Goal: Task Accomplishment & Management: Use online tool/utility

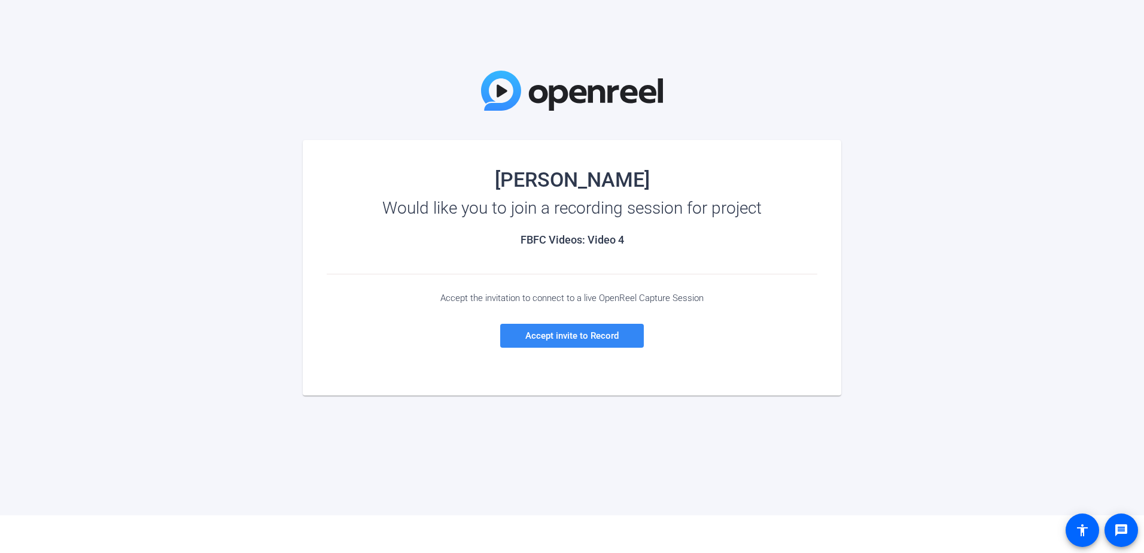
click at [562, 336] on span "Accept invite to Record" at bounding box center [571, 335] width 93 height 11
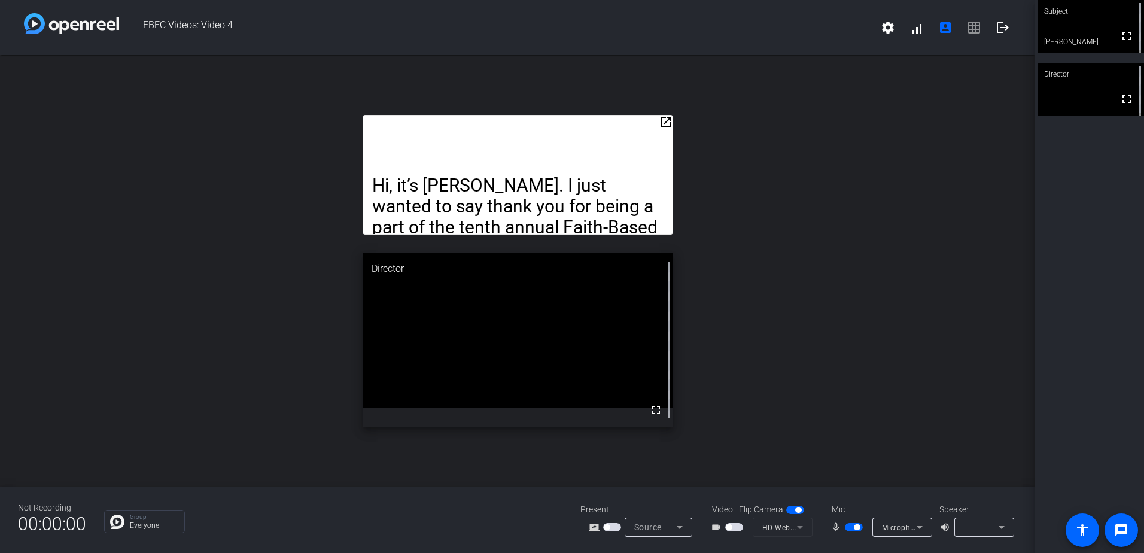
click at [667, 120] on mat-icon "open_in_new" at bounding box center [666, 122] width 14 height 14
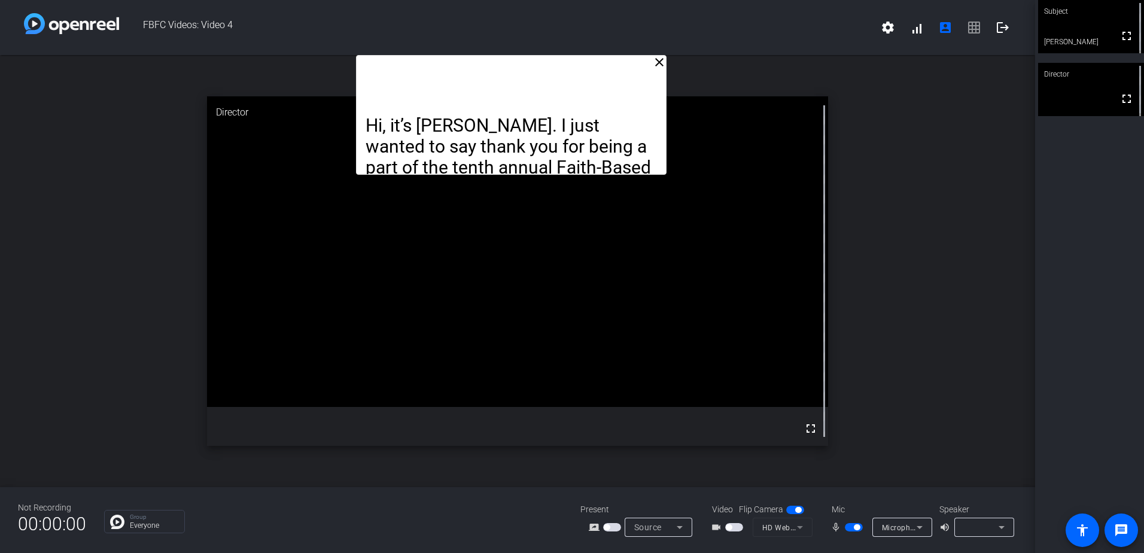
drag, startPoint x: 606, startPoint y: 85, endPoint x: 600, endPoint y: 41, distance: 44.2
click at [600, 41] on div "FBFC Videos: Video 4 settings signal_cellular_alt account_box grid_on logout cl…" at bounding box center [517, 276] width 1035 height 553
click at [894, 32] on mat-icon "settings" at bounding box center [888, 27] width 14 height 14
click at [841, 50] on div at bounding box center [572, 276] width 1144 height 553
click at [1005, 31] on mat-icon "logout" at bounding box center [1003, 27] width 14 height 14
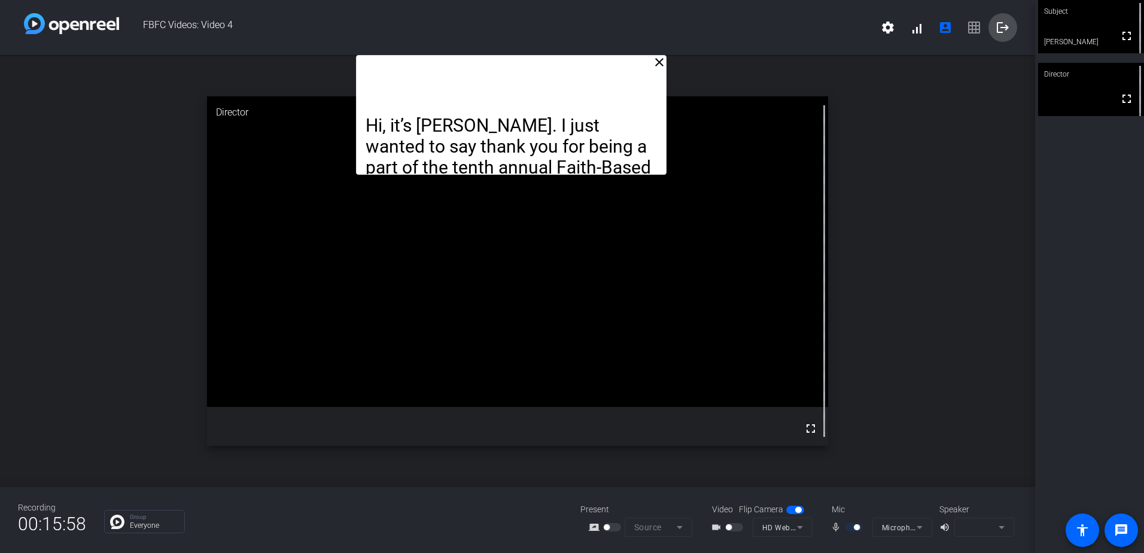
click at [1004, 28] on mat-icon "logout" at bounding box center [1003, 27] width 14 height 14
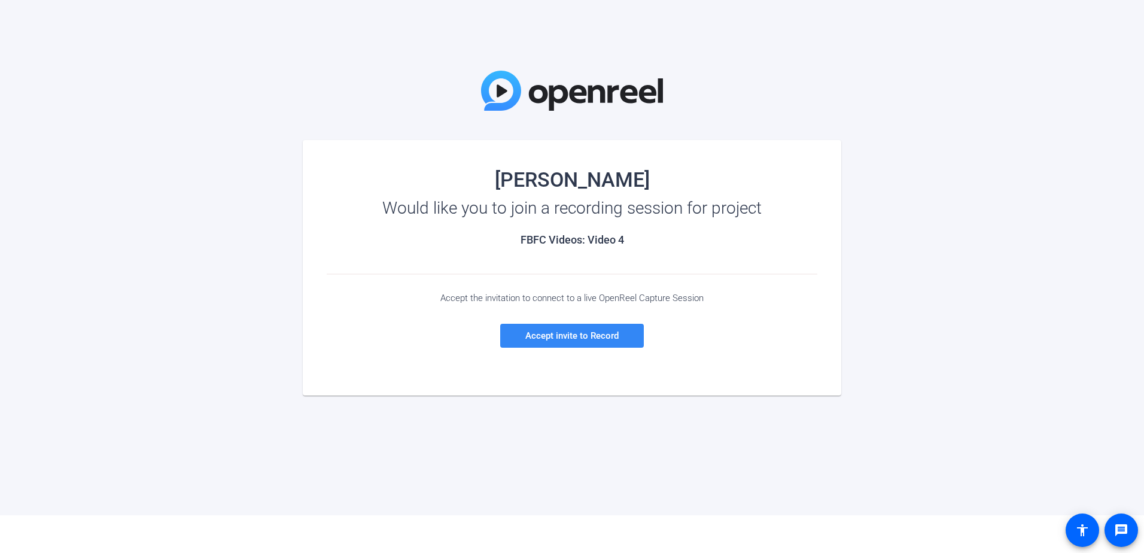
click at [598, 332] on span "Accept invite to Record" at bounding box center [571, 335] width 93 height 11
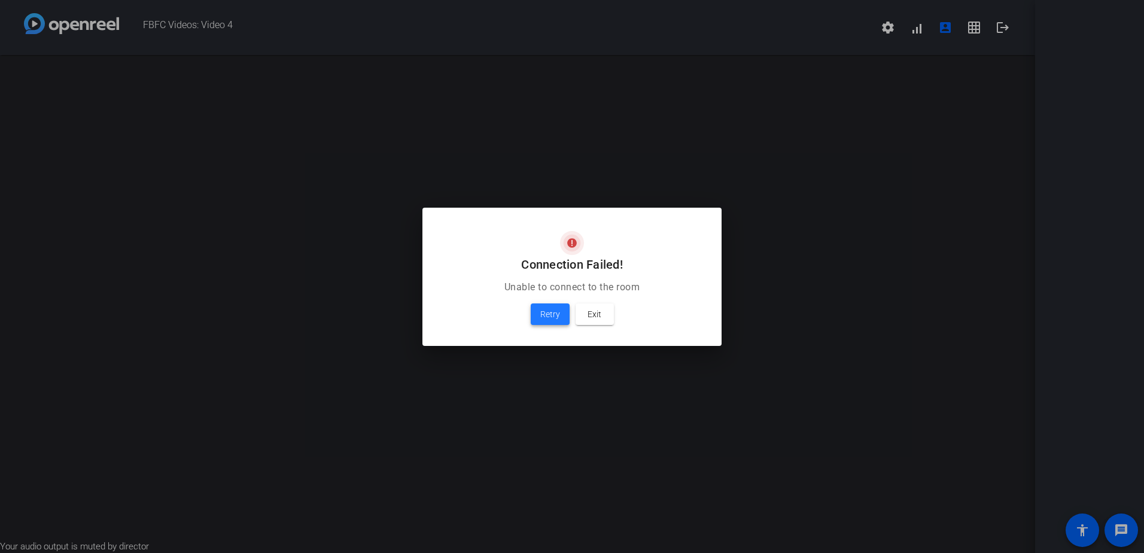
click at [551, 314] on span "Retry" at bounding box center [550, 314] width 20 height 14
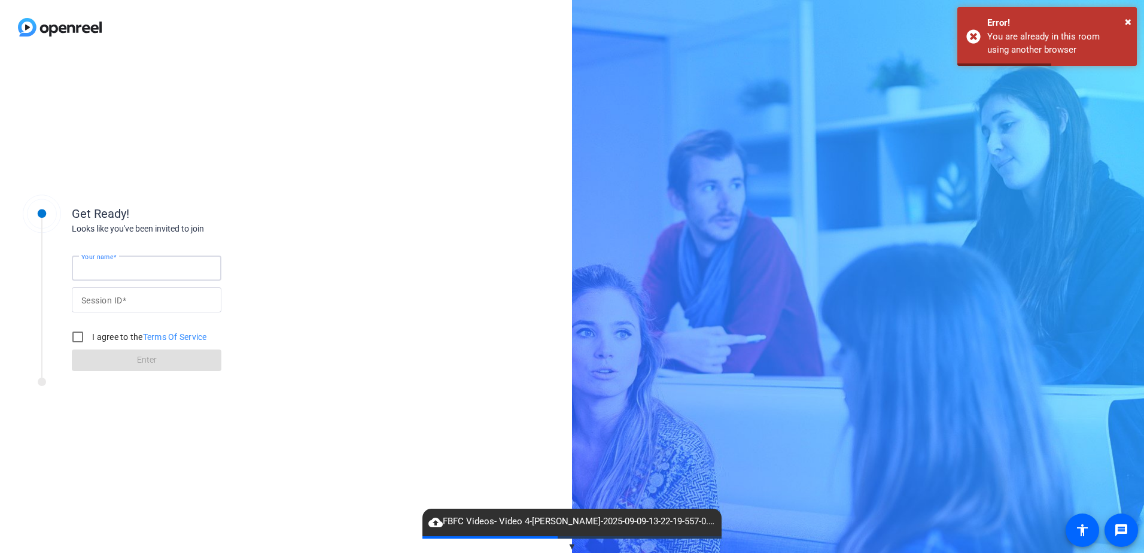
click at [151, 266] on input "Your name" at bounding box center [146, 268] width 130 height 14
click at [321, 189] on div "Get Ready! Looks like you've been invited to join Your name Session ID I agree …" at bounding box center [286, 303] width 572 height 499
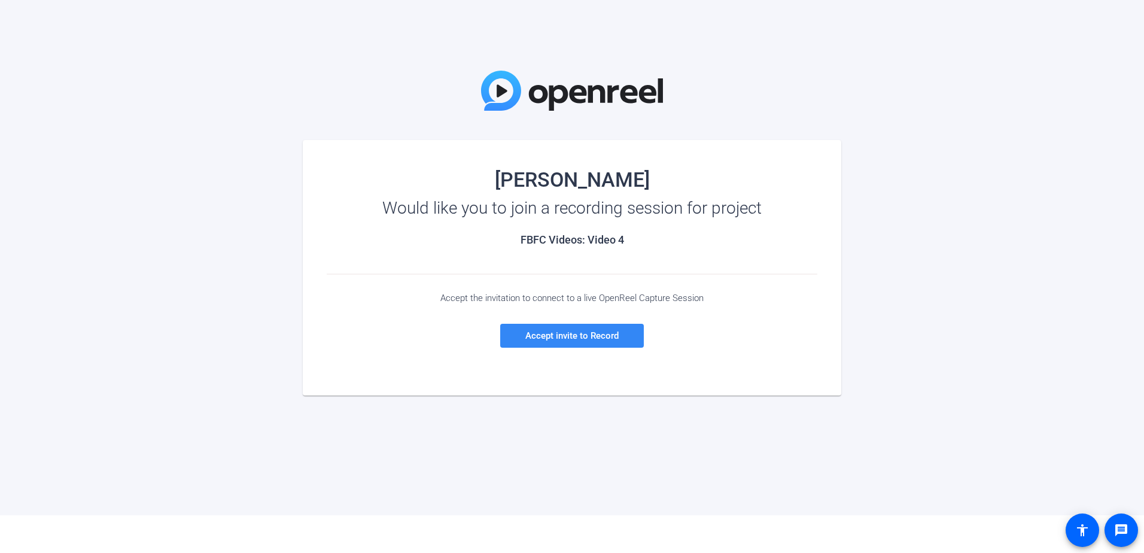
click at [564, 338] on span "Accept invite to Record" at bounding box center [571, 335] width 93 height 11
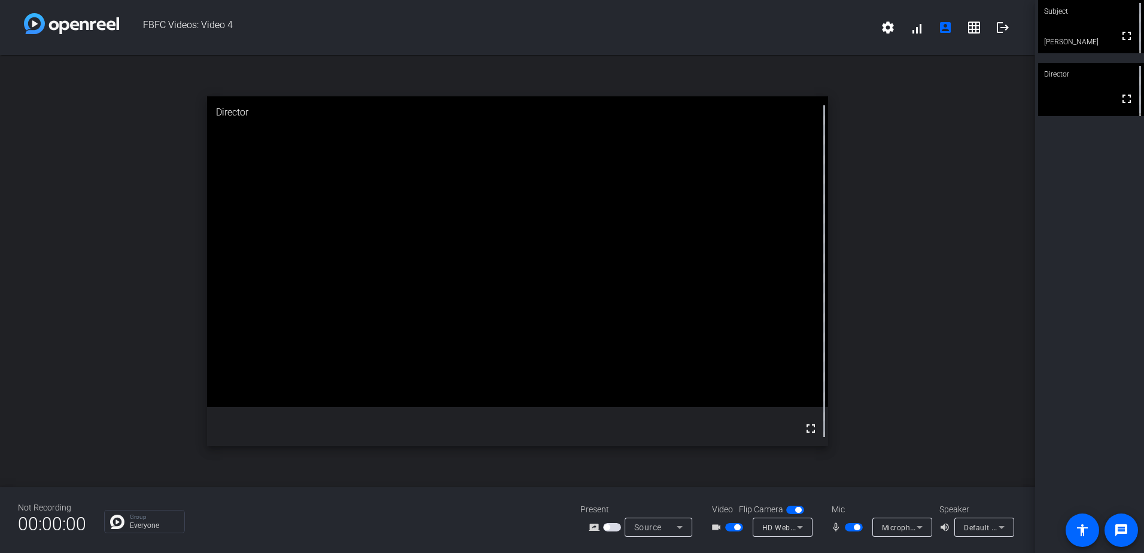
click at [791, 513] on span "button" at bounding box center [795, 510] width 18 height 8
click at [727, 528] on span "button" at bounding box center [734, 527] width 18 height 8
click at [849, 527] on span "button" at bounding box center [854, 527] width 18 height 8
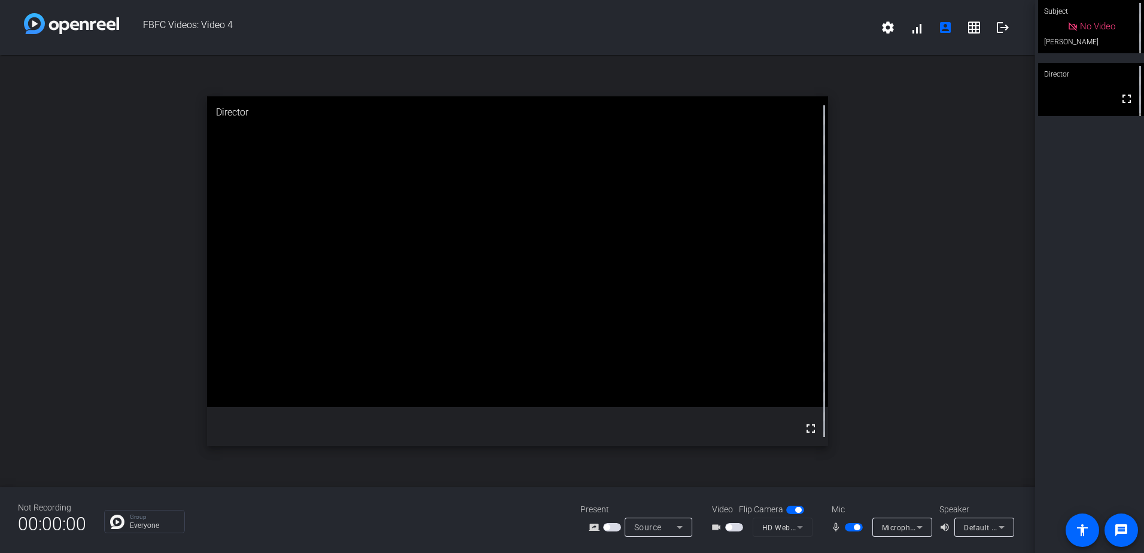
click at [849, 528] on span "button" at bounding box center [854, 527] width 18 height 8
